Goal: Information Seeking & Learning: Learn about a topic

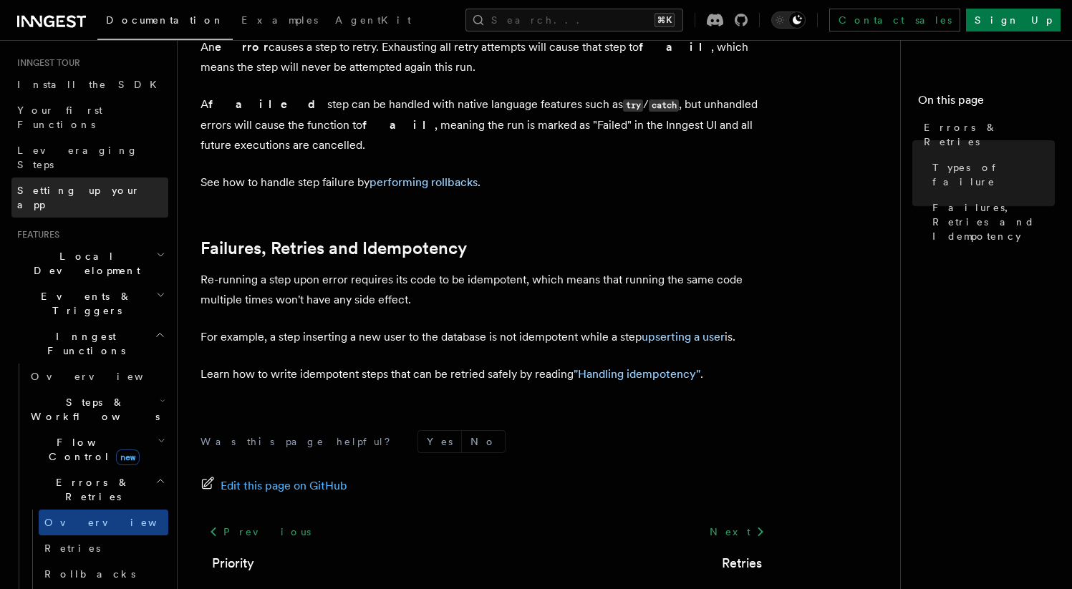
scroll to position [185, 0]
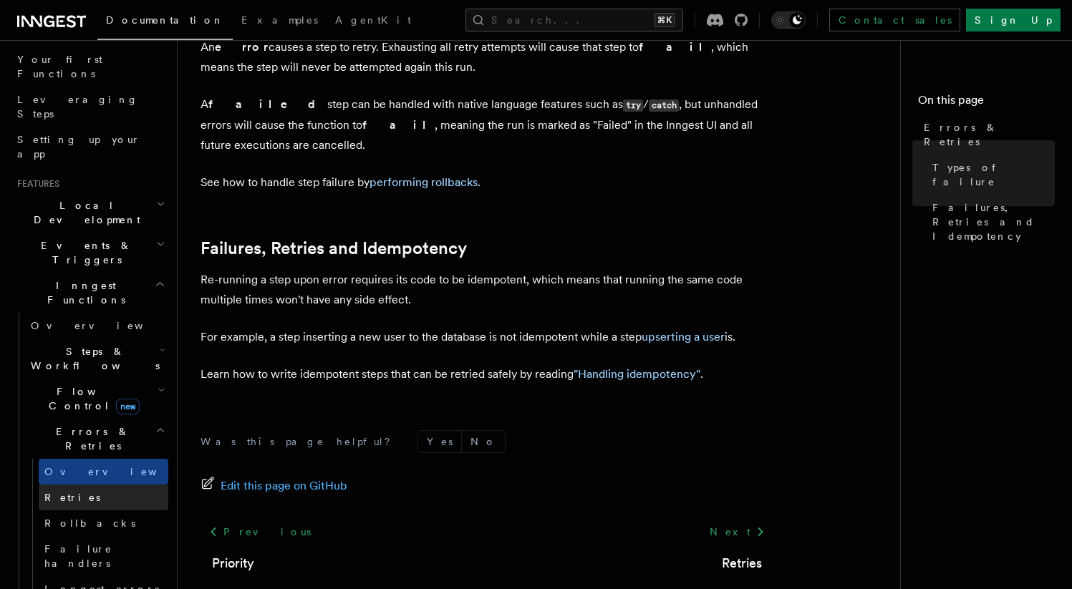
click at [68, 492] on span "Retries" at bounding box center [72, 497] width 56 height 11
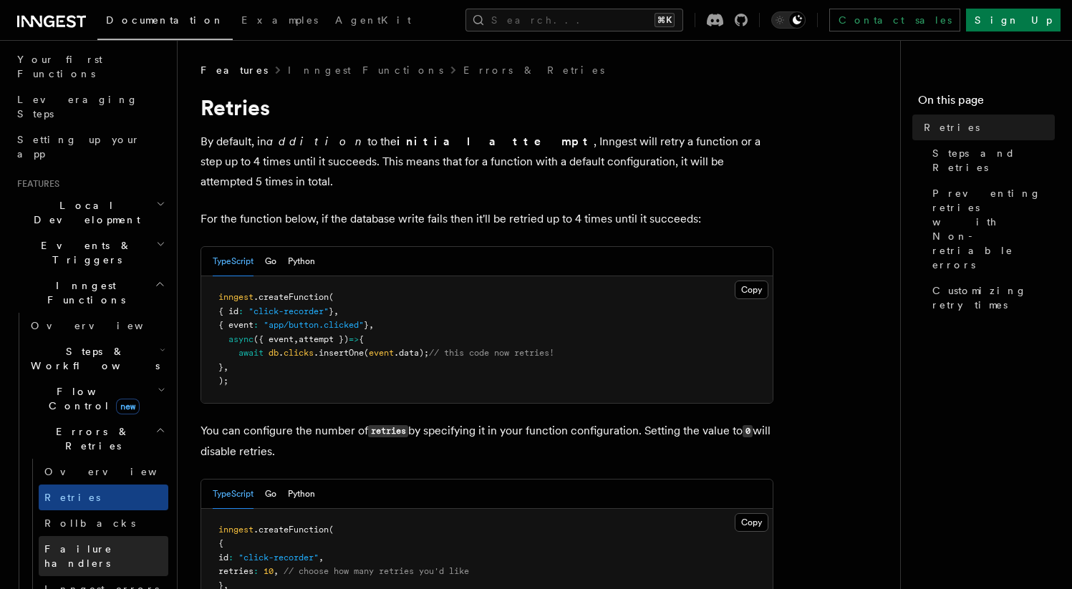
click at [74, 543] on span "Failure handlers" at bounding box center [78, 556] width 68 height 26
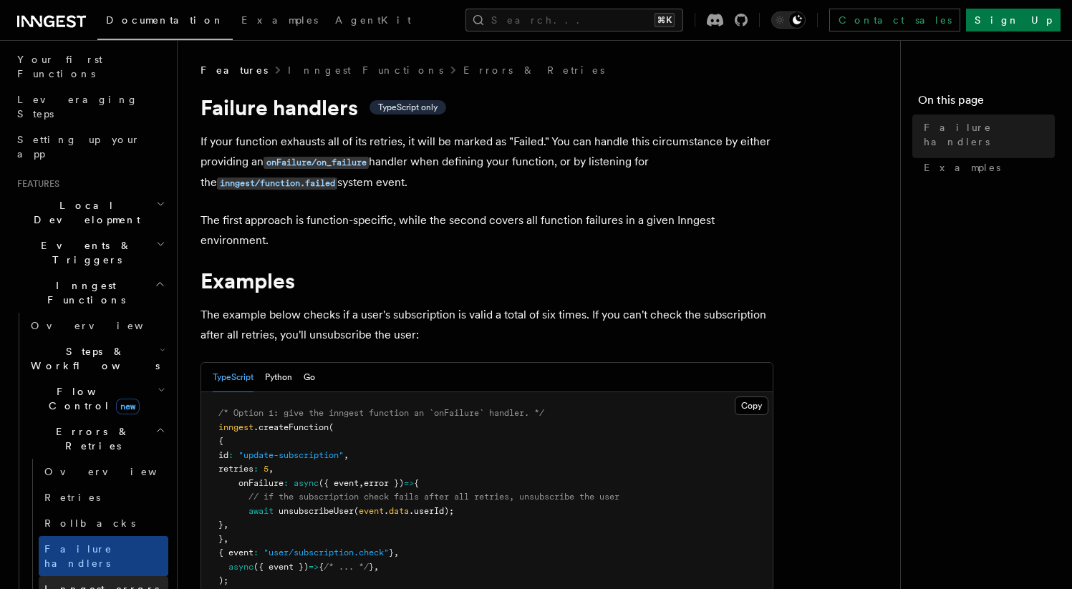
click at [72, 583] on span "Inngest errors" at bounding box center [101, 588] width 115 height 11
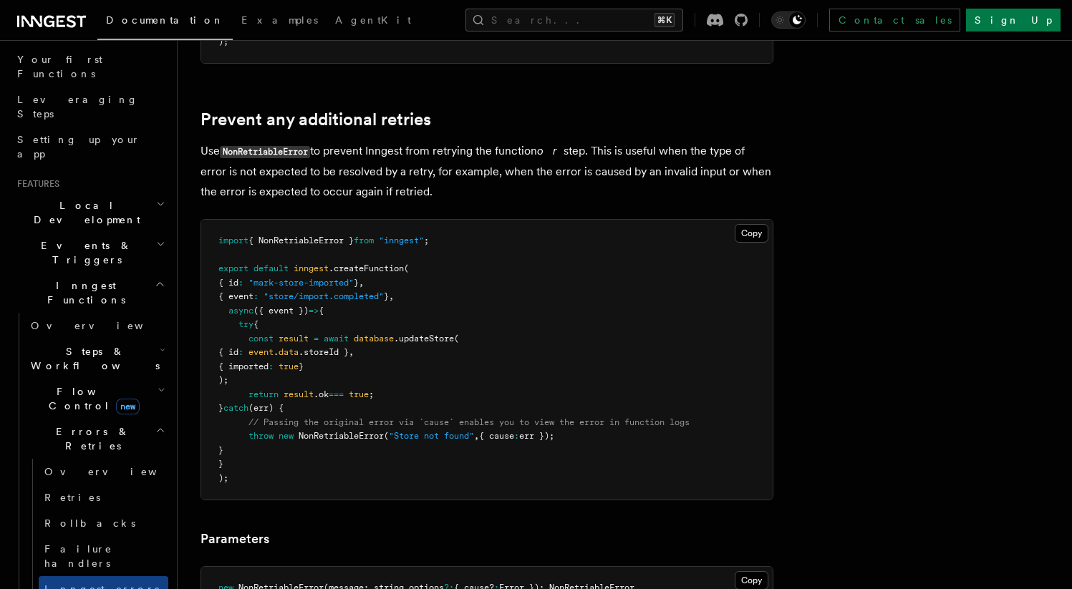
scroll to position [630, 0]
